Goal: Transaction & Acquisition: Purchase product/service

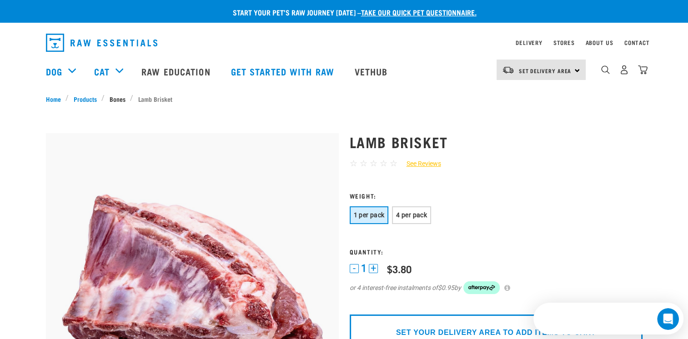
click at [112, 97] on link "Bones" at bounding box center [117, 99] width 25 height 10
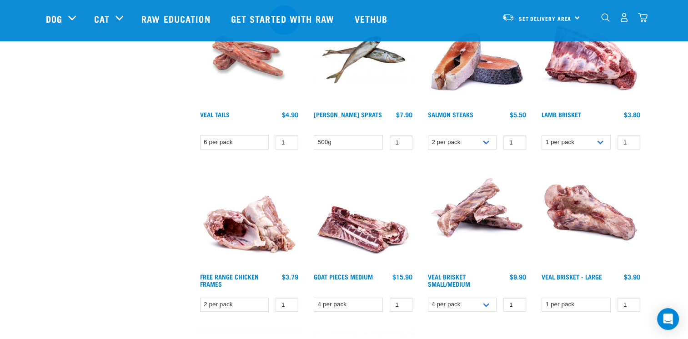
scroll to position [297, 0]
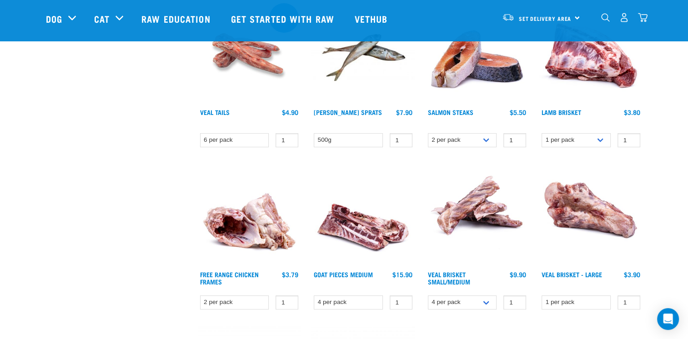
click at [367, 233] on img at bounding box center [363, 215] width 103 height 103
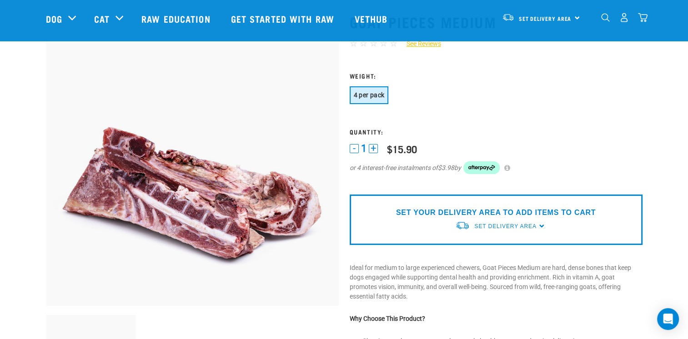
scroll to position [55, 0]
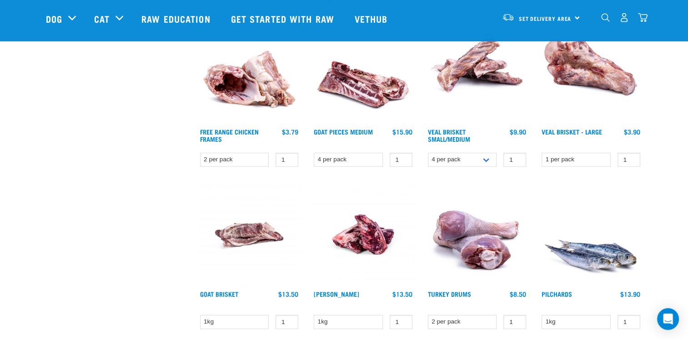
scroll to position [409, 0]
